Goal: Information Seeking & Learning: Learn about a topic

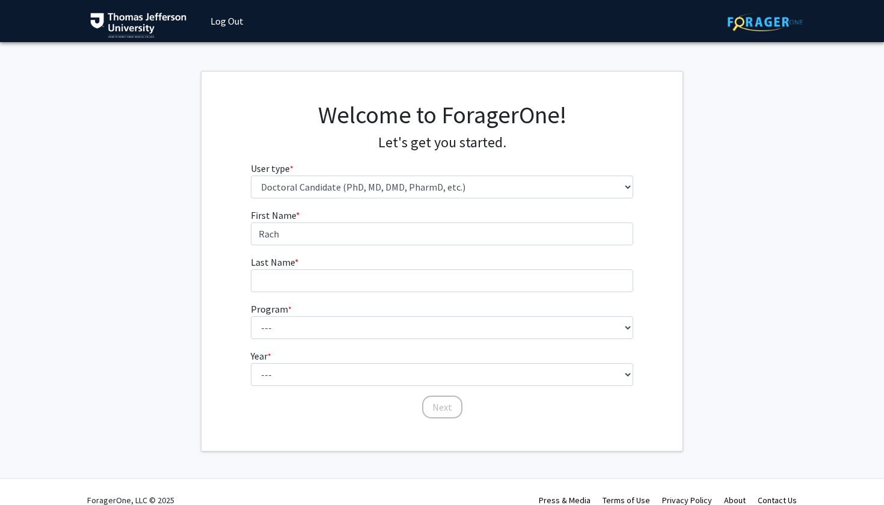
select select "3: doc"
type input "[PERSON_NAME]"
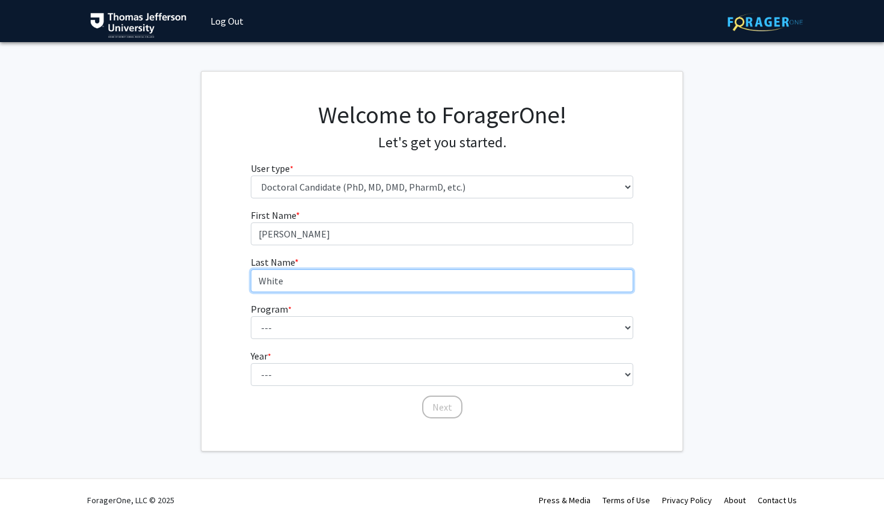
type input "White"
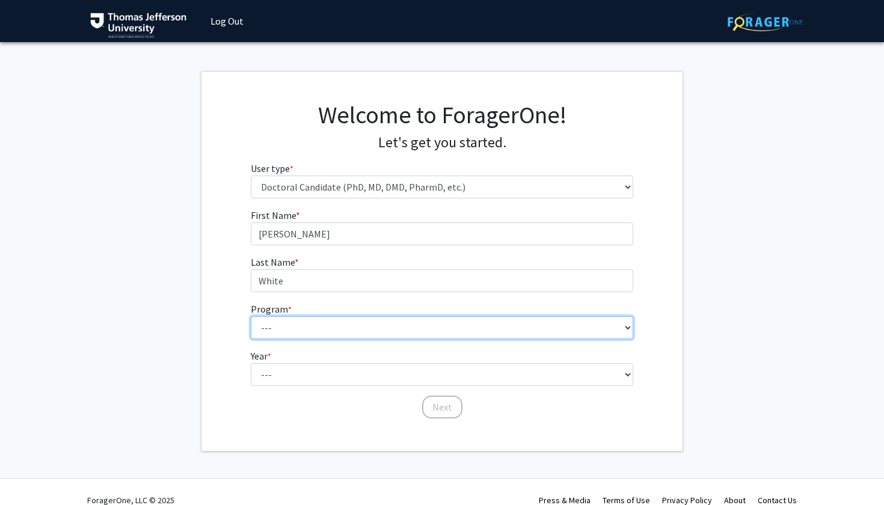
select select "35: 815"
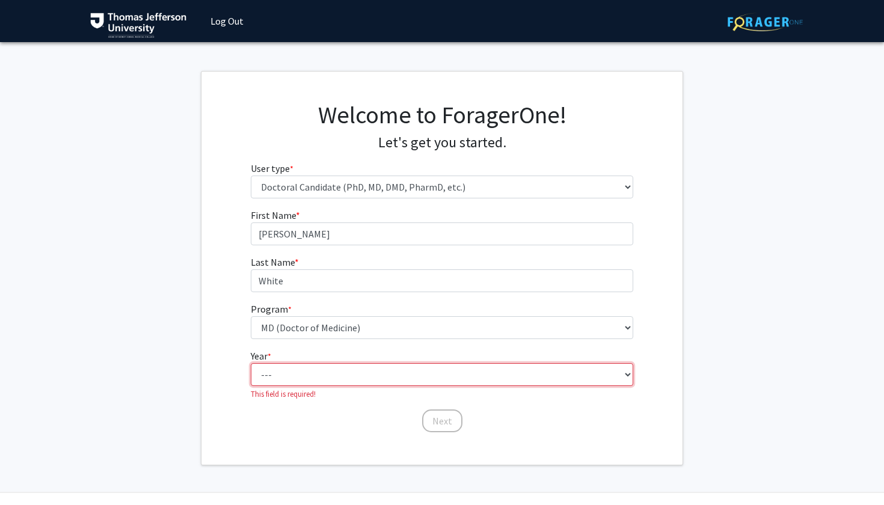
select select "1: first_year"
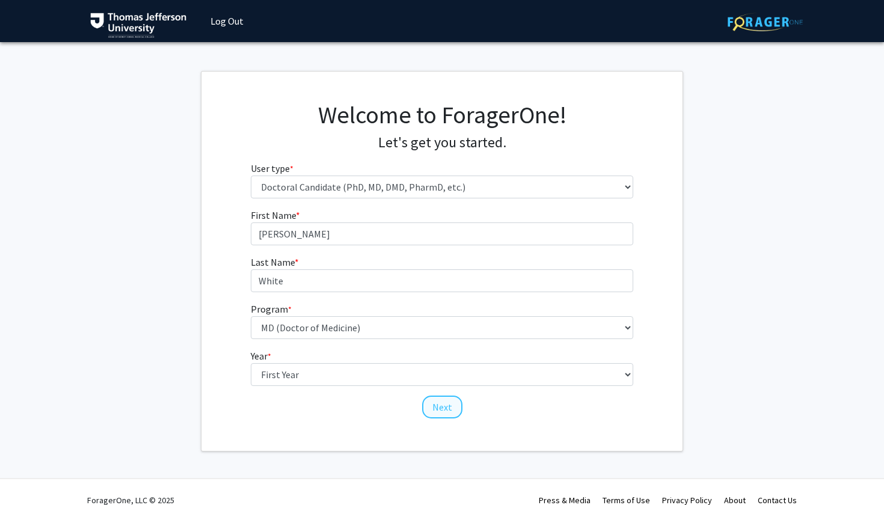
click at [436, 407] on button "Next" at bounding box center [442, 407] width 40 height 23
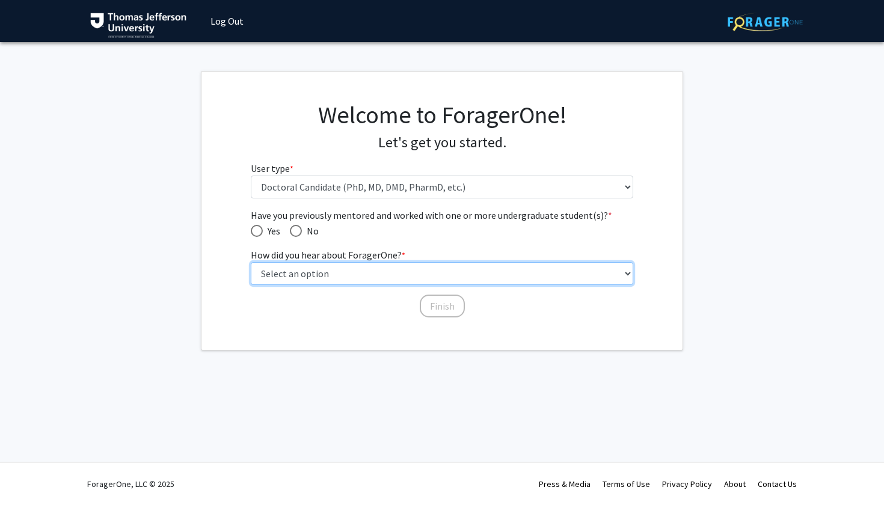
select select "2: faculty_recommendation"
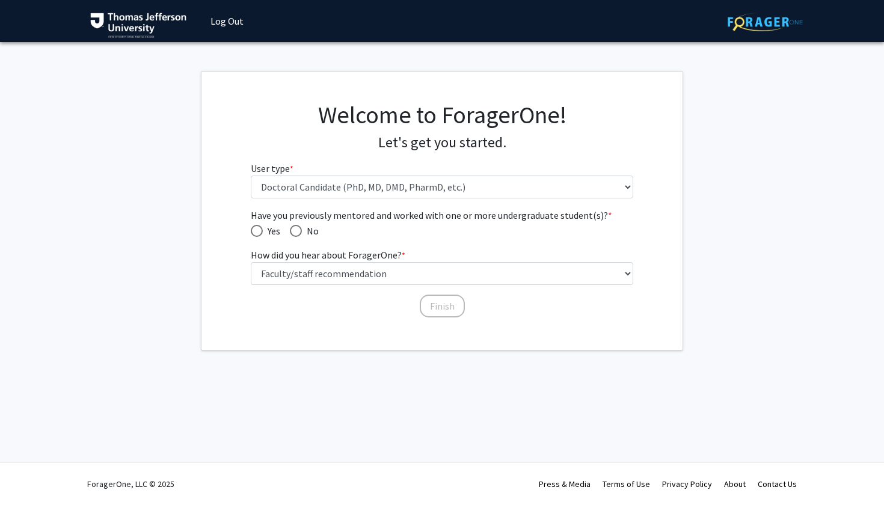
click at [274, 230] on span "Yes" at bounding box center [271, 231] width 17 height 14
click at [263, 230] on input "Yes" at bounding box center [257, 231] width 12 height 12
radio input "true"
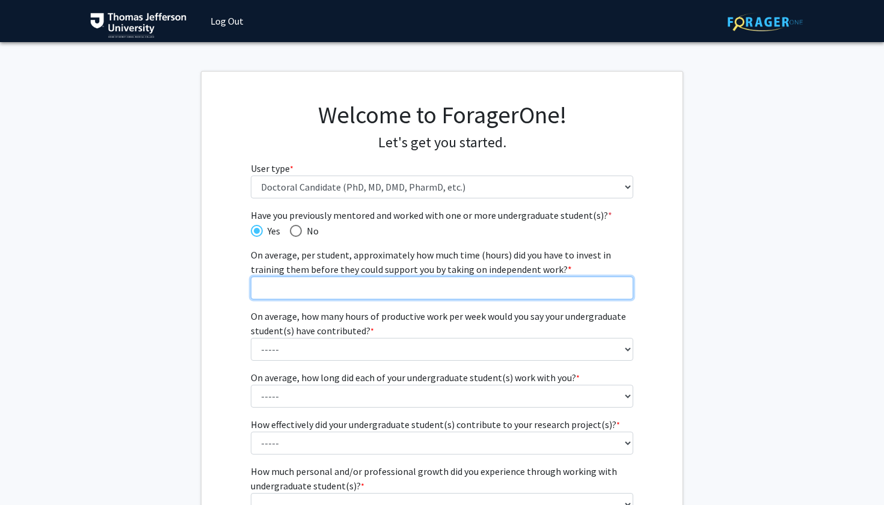
click at [334, 297] on input "On average, per student, approximately how much time (hours) did you have to in…" at bounding box center [442, 288] width 383 height 23
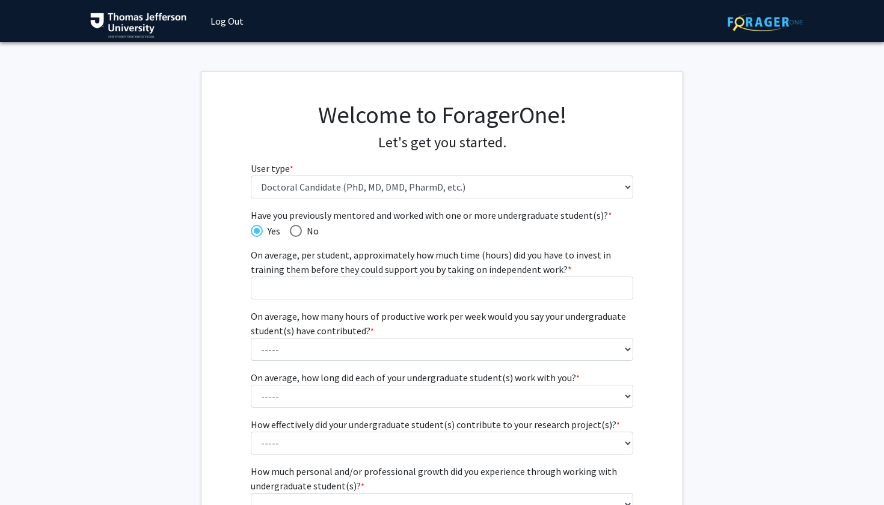
click at [298, 231] on span "Have you previously mentored and worked with one or more undergraduate student(…" at bounding box center [296, 231] width 12 height 12
click at [298, 231] on input "No" at bounding box center [296, 231] width 12 height 12
radio input "true"
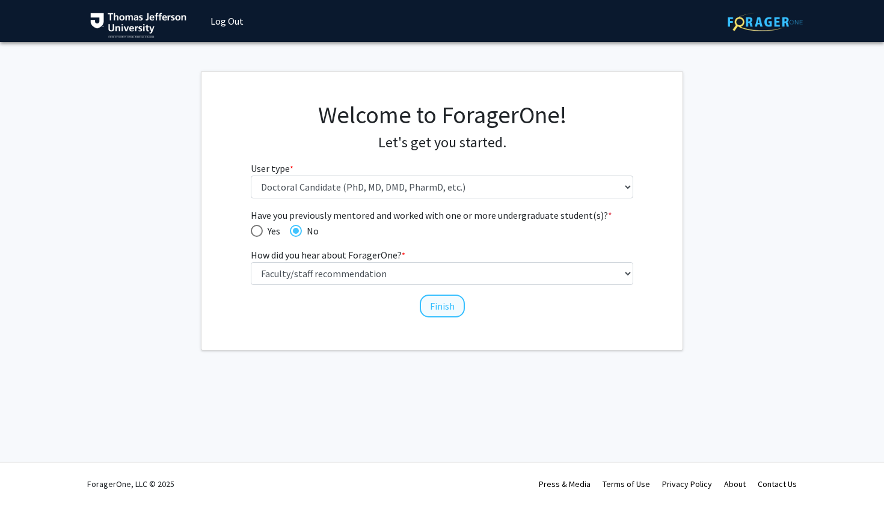
click at [442, 315] on button "Finish" at bounding box center [442, 306] width 45 height 23
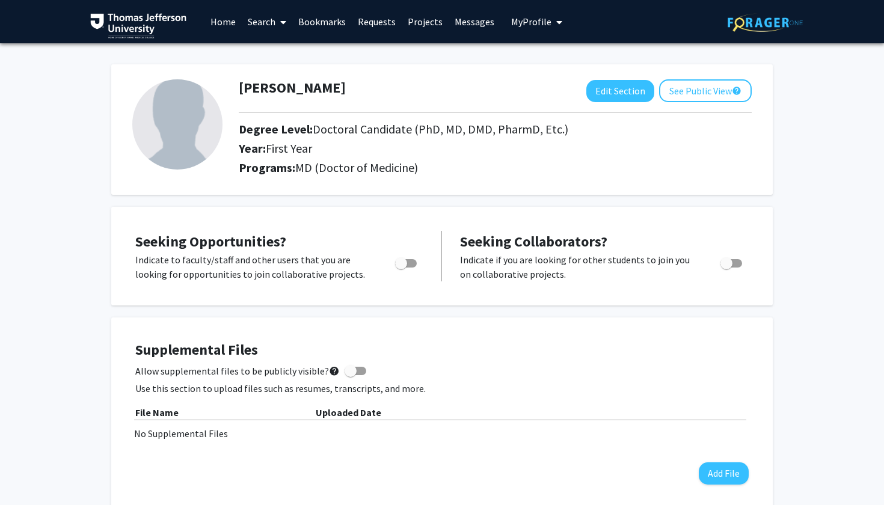
click at [227, 28] on link "Home" at bounding box center [223, 22] width 37 height 42
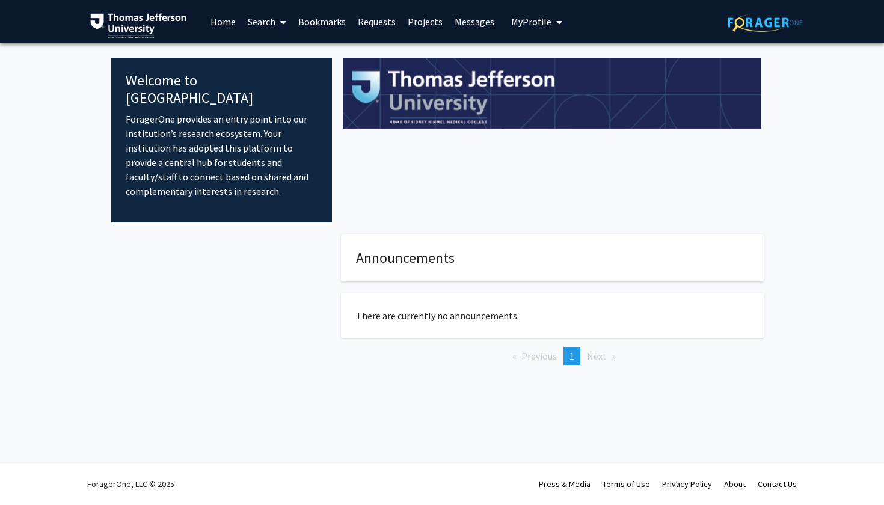
click at [427, 23] on link "Projects" at bounding box center [425, 22] width 47 height 42
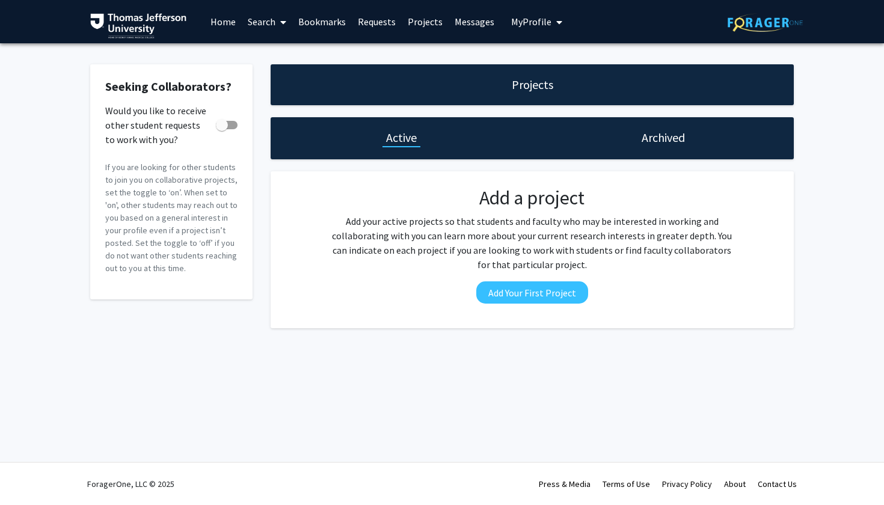
click at [229, 26] on link "Home" at bounding box center [223, 22] width 37 height 42
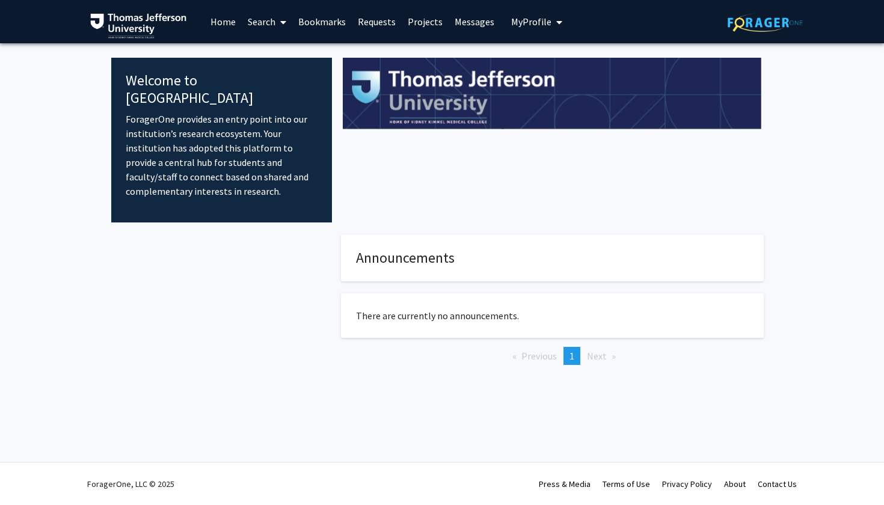
click at [248, 25] on link "Search" at bounding box center [267, 22] width 51 height 42
click at [273, 48] on span "Faculty/Staff" at bounding box center [286, 55] width 88 height 24
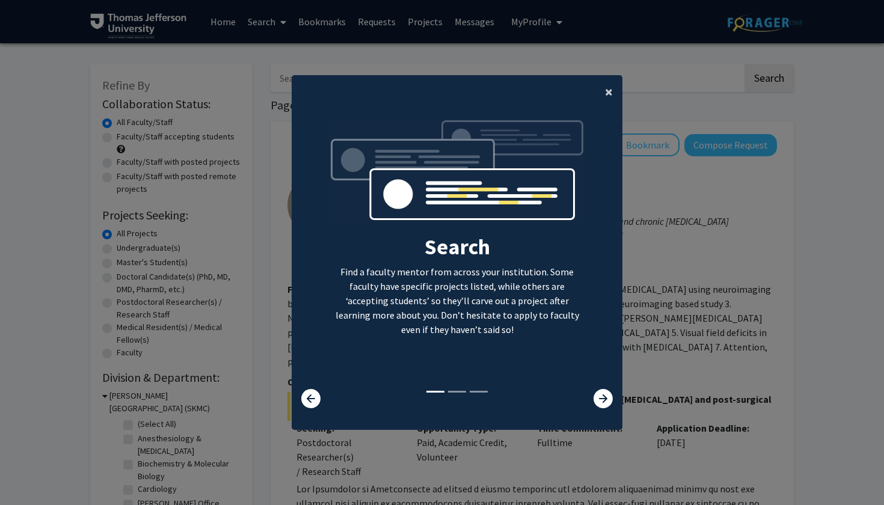
click at [600, 87] on button "×" at bounding box center [609, 92] width 27 height 34
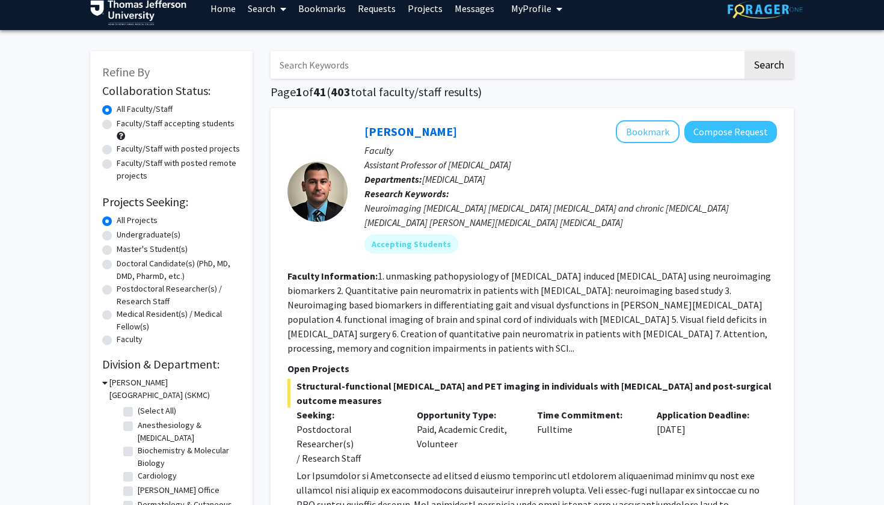
scroll to position [13, 0]
click at [158, 274] on label "Doctoral Candidate(s) (PhD, MD, DMD, PharmD, etc.)" at bounding box center [179, 270] width 124 height 25
click at [125, 265] on input "Doctoral Candidate(s) (PhD, MD, DMD, PharmD, etc.)" at bounding box center [121, 262] width 8 height 8
radio input "true"
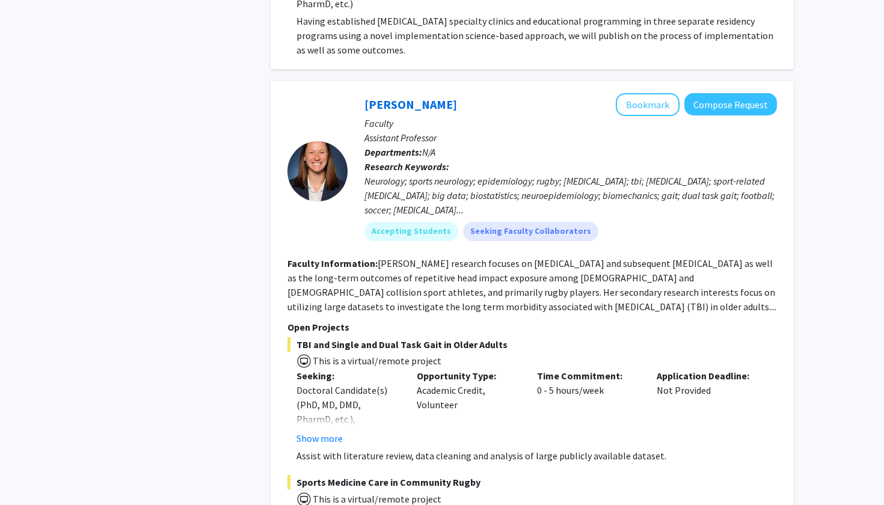
scroll to position [4001, 0]
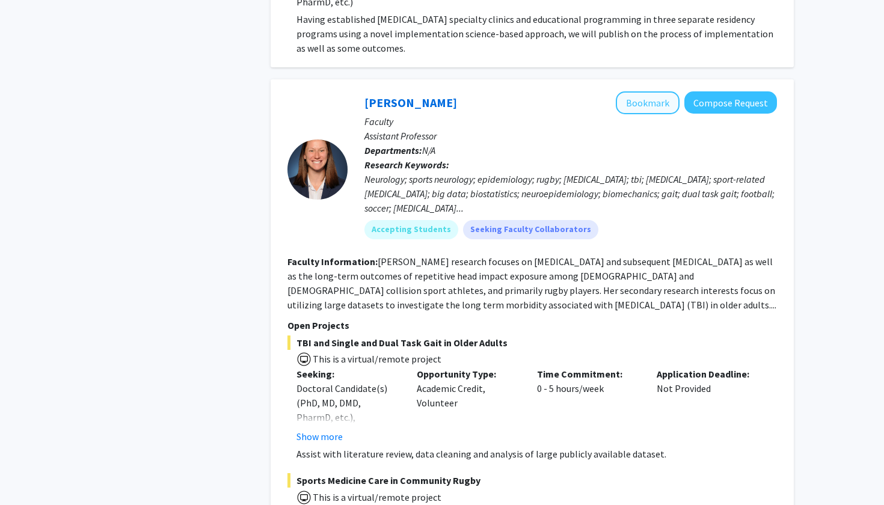
click at [633, 91] on button "Bookmark" at bounding box center [648, 102] width 64 height 23
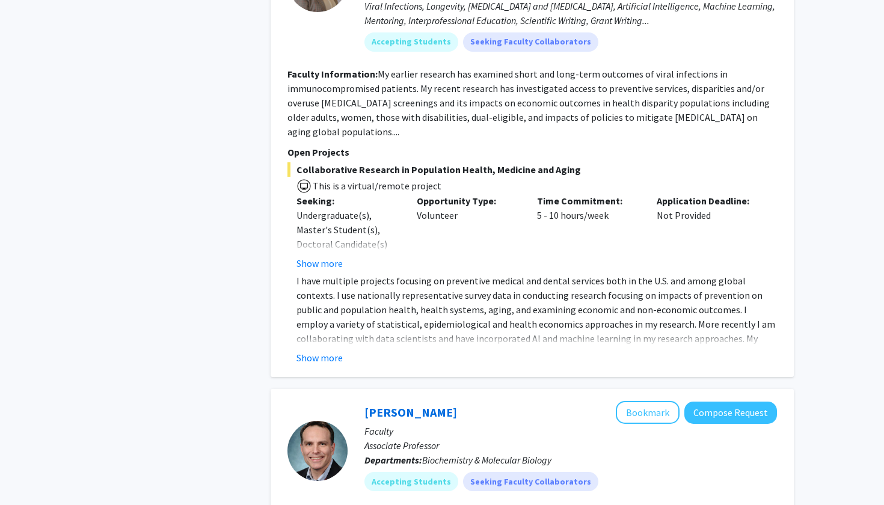
scroll to position [5808, 0]
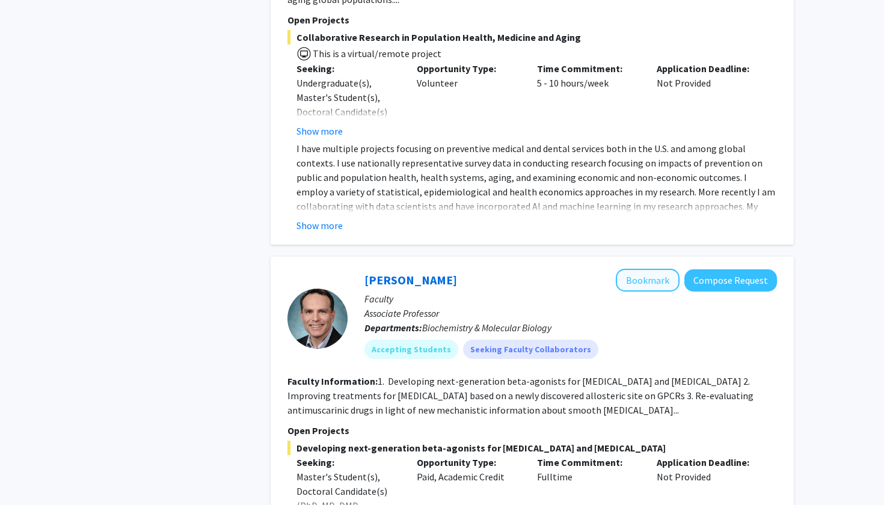
click at [650, 269] on button "Bookmark" at bounding box center [648, 280] width 64 height 23
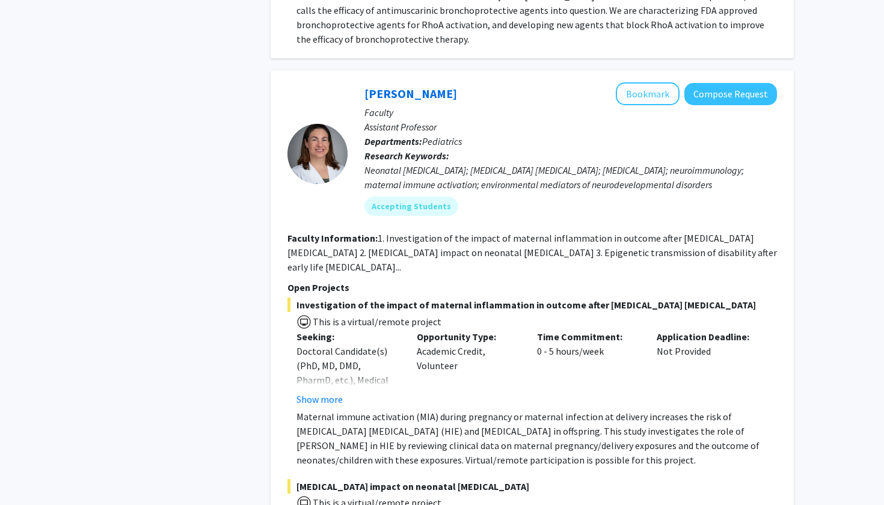
scroll to position [6596, 0]
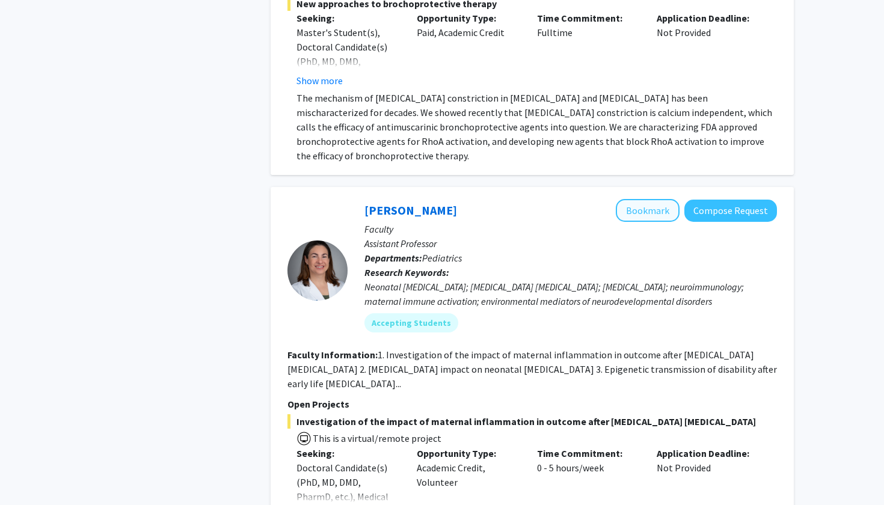
click at [638, 199] on button "Bookmark" at bounding box center [648, 210] width 64 height 23
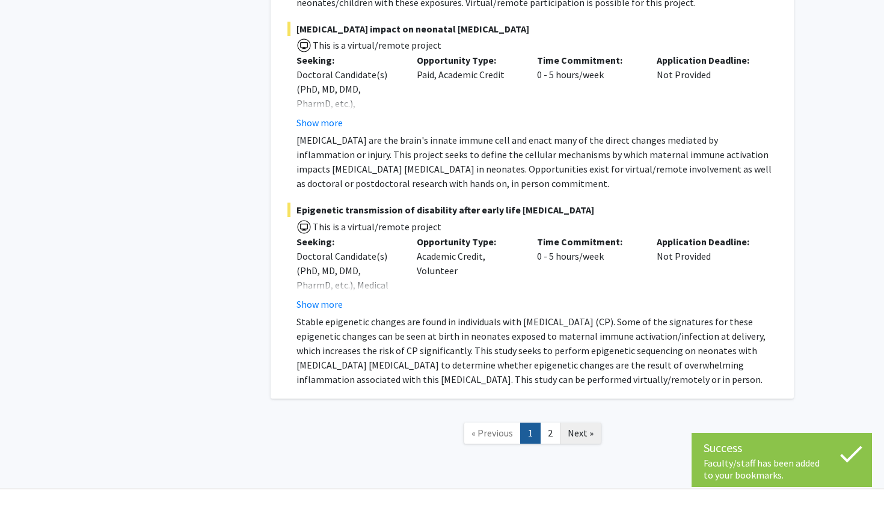
scroll to position [7169, 0]
click at [549, 424] on link "2" at bounding box center [550, 434] width 20 height 21
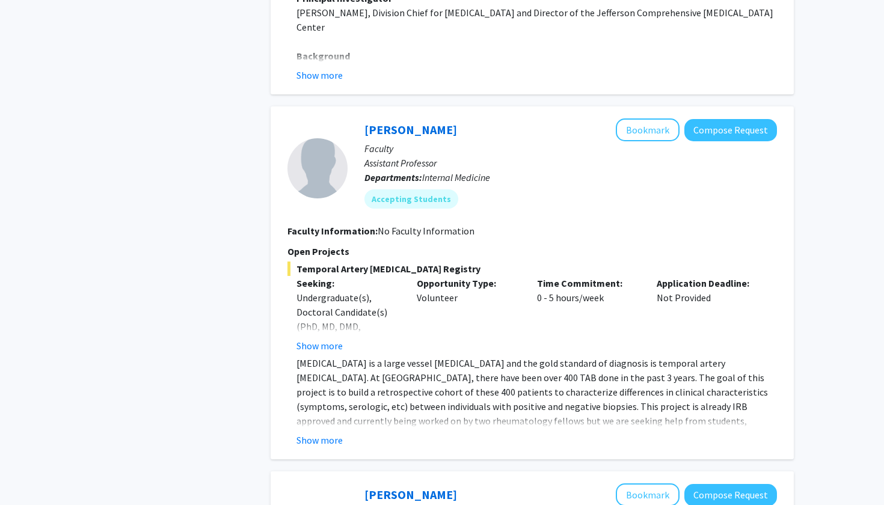
scroll to position [2206, 0]
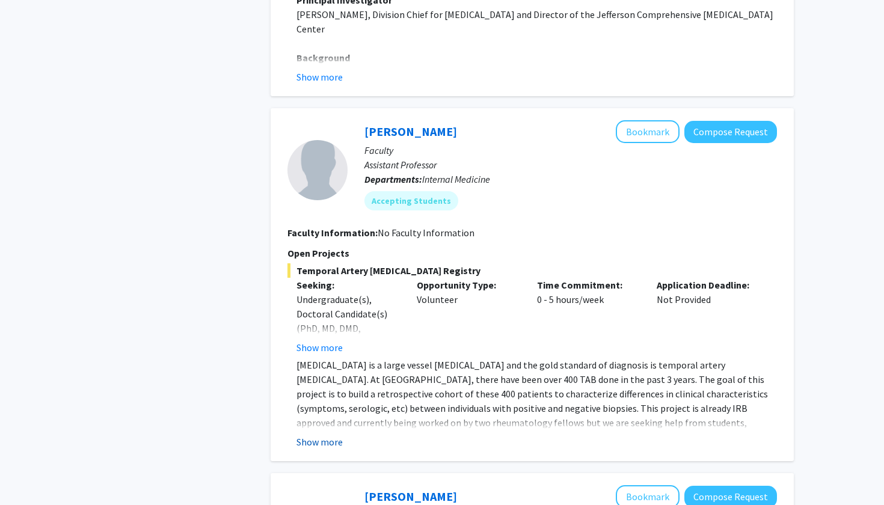
click at [334, 435] on button "Show more" at bounding box center [320, 442] width 46 height 14
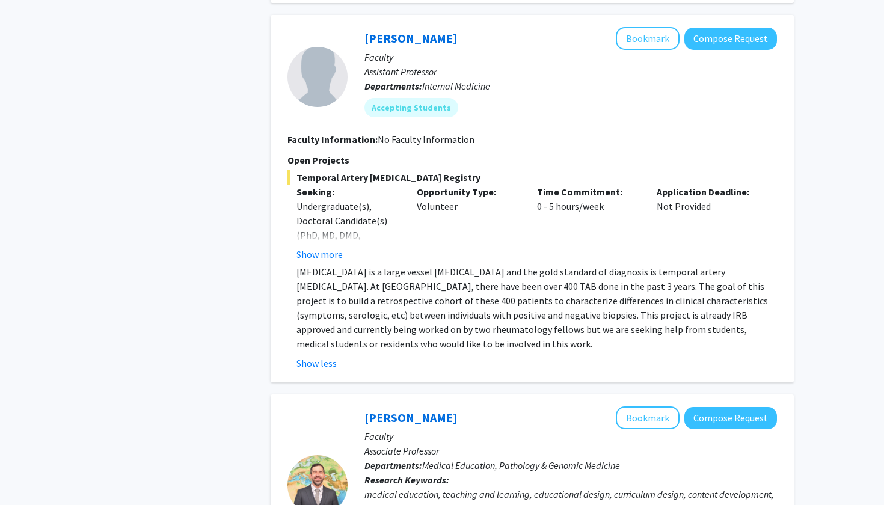
scroll to position [2292, 0]
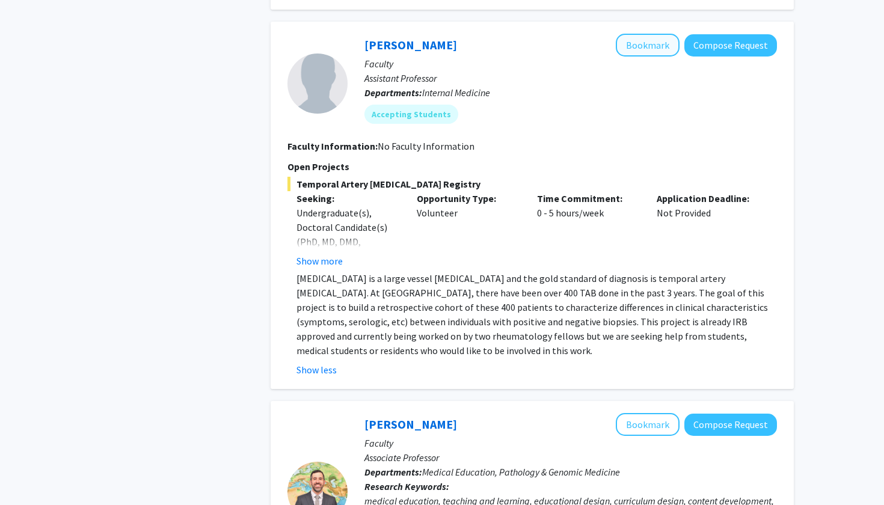
click at [643, 37] on button "Bookmark" at bounding box center [648, 45] width 64 height 23
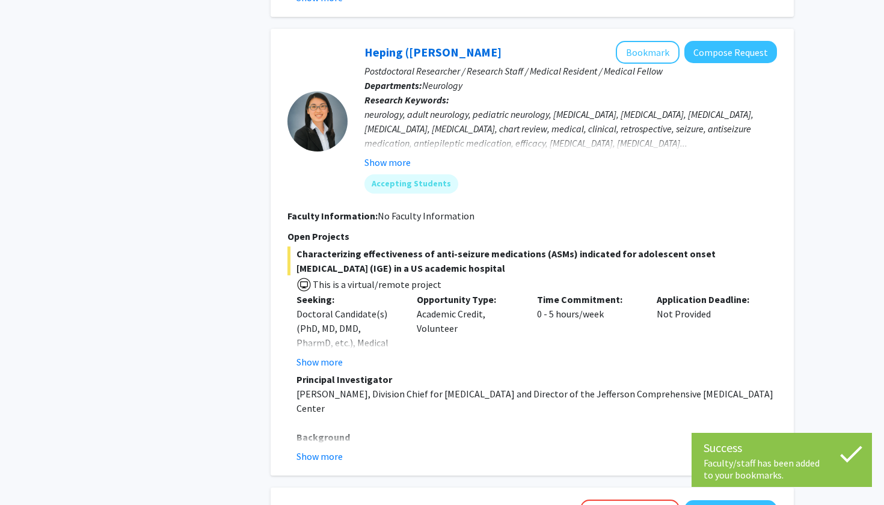
scroll to position [1824, 0]
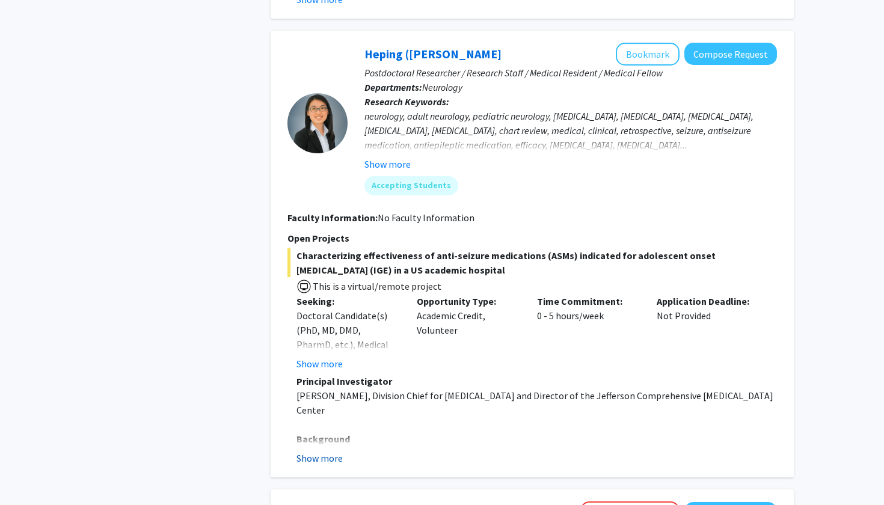
click at [323, 451] on button "Show more" at bounding box center [320, 458] width 46 height 14
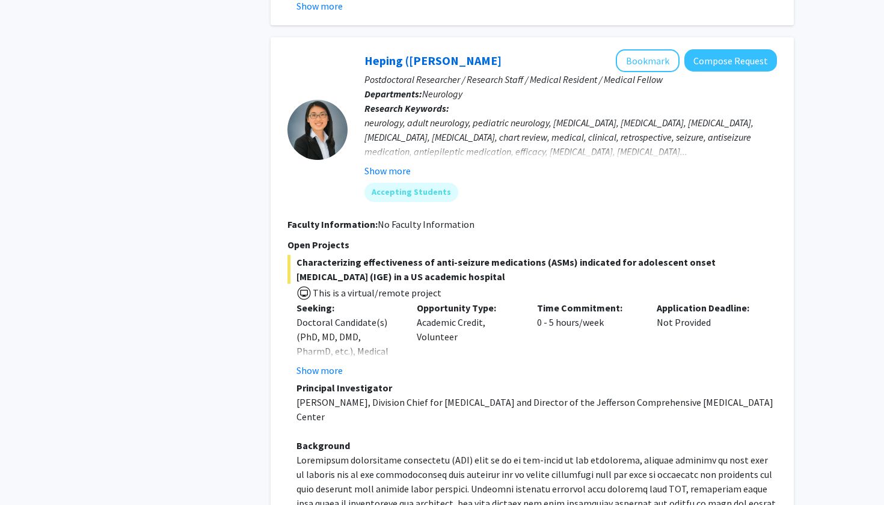
scroll to position [1798, 0]
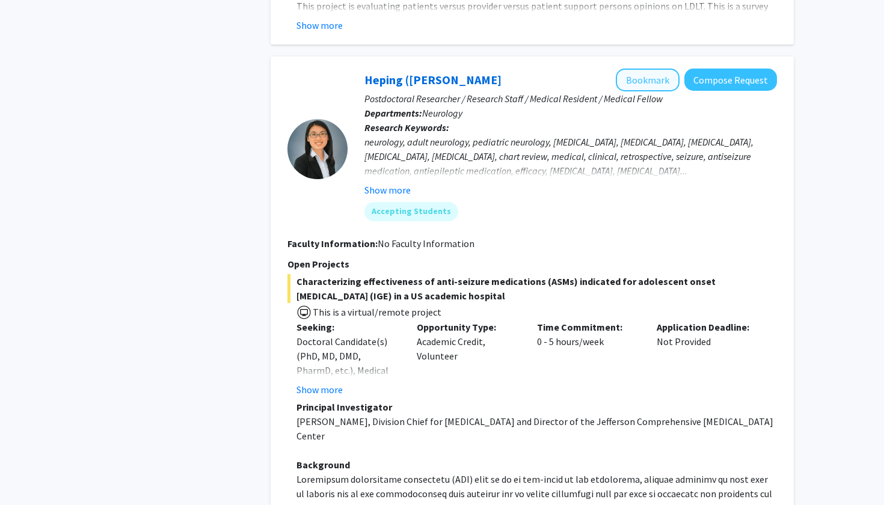
click at [653, 71] on button "Bookmark" at bounding box center [648, 80] width 64 height 23
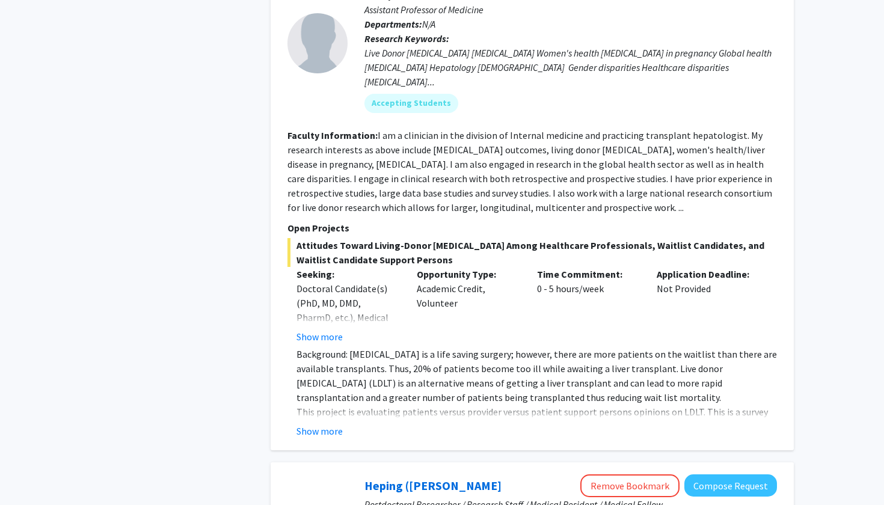
scroll to position [1392, 0]
click at [331, 425] on button "Show more" at bounding box center [320, 432] width 46 height 14
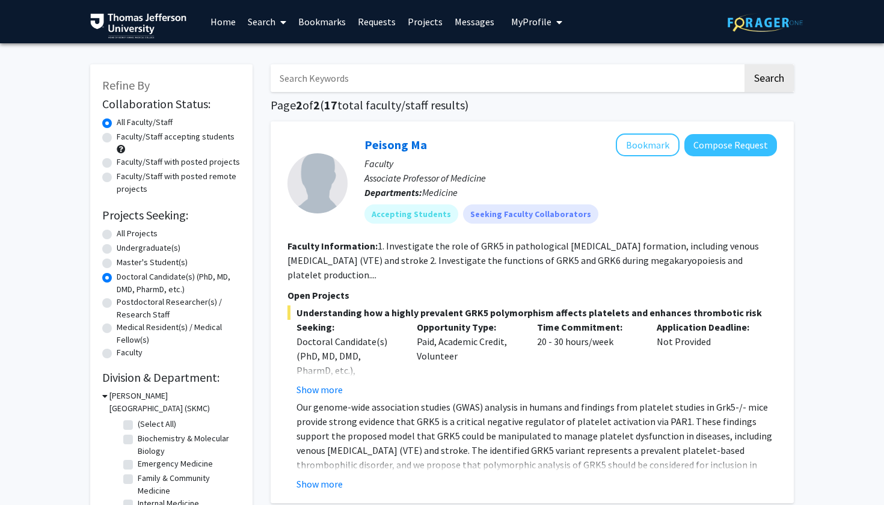
scroll to position [0, 0]
